Goal: Information Seeking & Learning: Learn about a topic

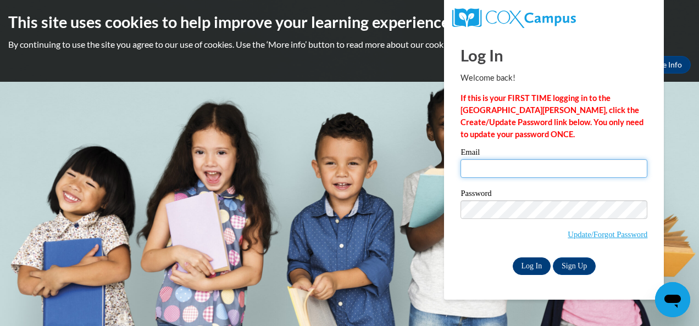
type input "[PERSON_NAME][EMAIL_ADDRESS][PERSON_NAME][DOMAIN_NAME]"
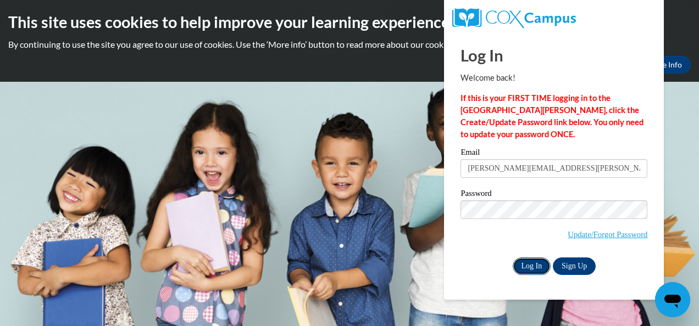
click at [521, 261] on input "Log In" at bounding box center [532, 267] width 38 height 18
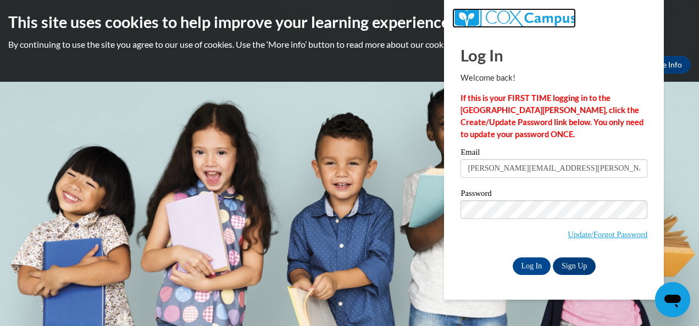
click at [528, 22] on img at bounding box center [513, 18] width 123 height 20
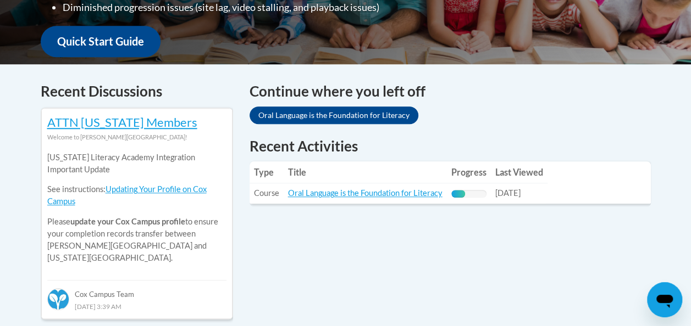
scroll to position [404, 0]
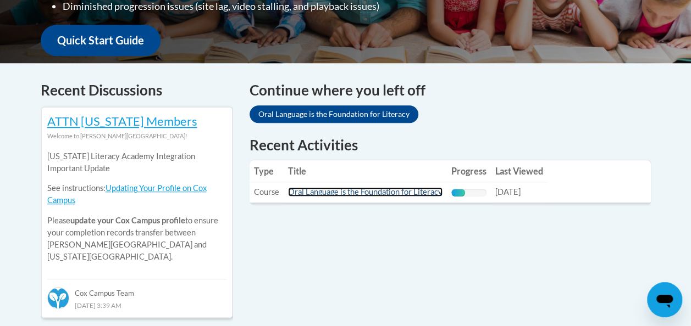
click at [400, 194] on link "Oral Language is the Foundation for Literacy" at bounding box center [365, 191] width 154 height 9
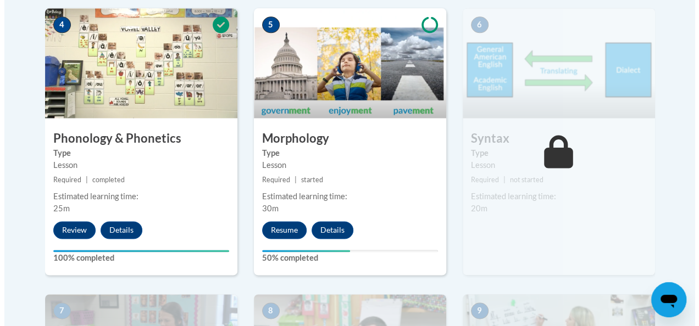
scroll to position [708, 0]
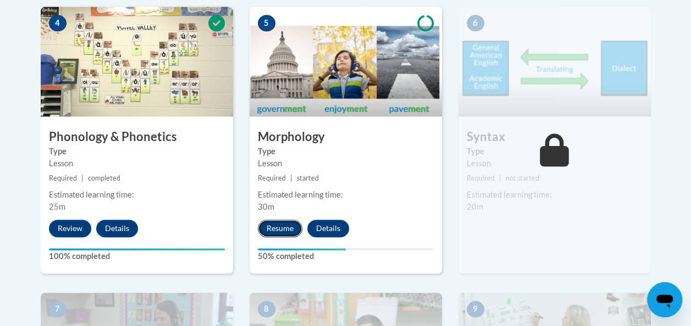
click at [276, 221] on button "Resume" at bounding box center [280, 229] width 44 height 18
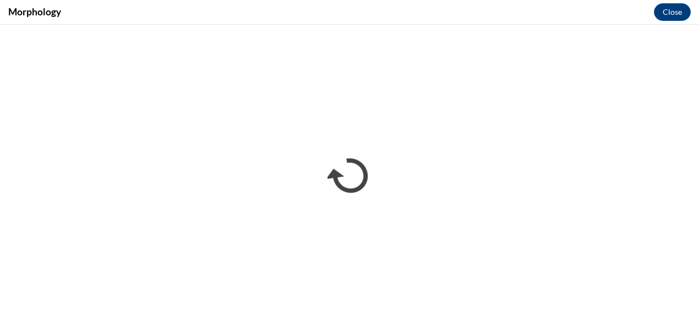
scroll to position [0, 0]
